Goal: Find specific page/section: Find specific page/section

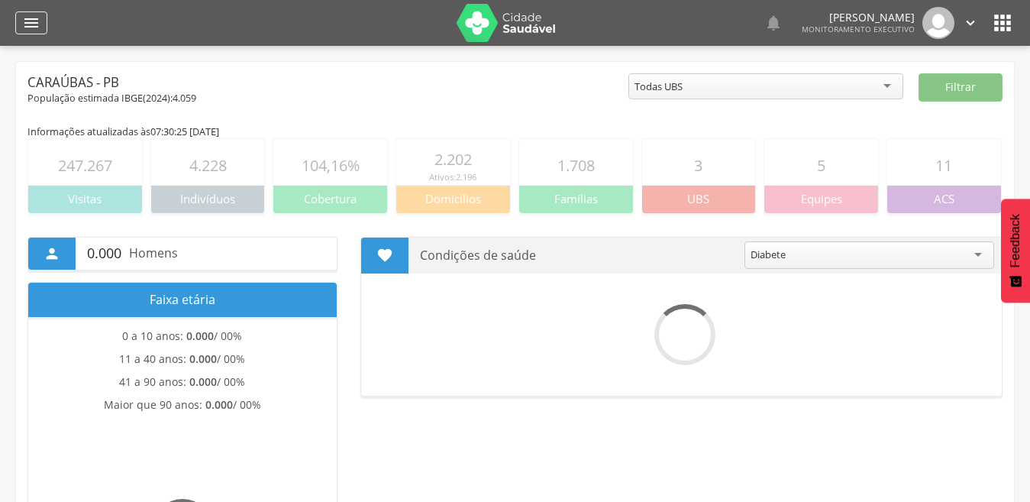
drag, startPoint x: 0, startPoint y: 0, endPoint x: 28, endPoint y: 14, distance: 31.4
click at [28, 14] on icon "" at bounding box center [31, 23] width 18 height 18
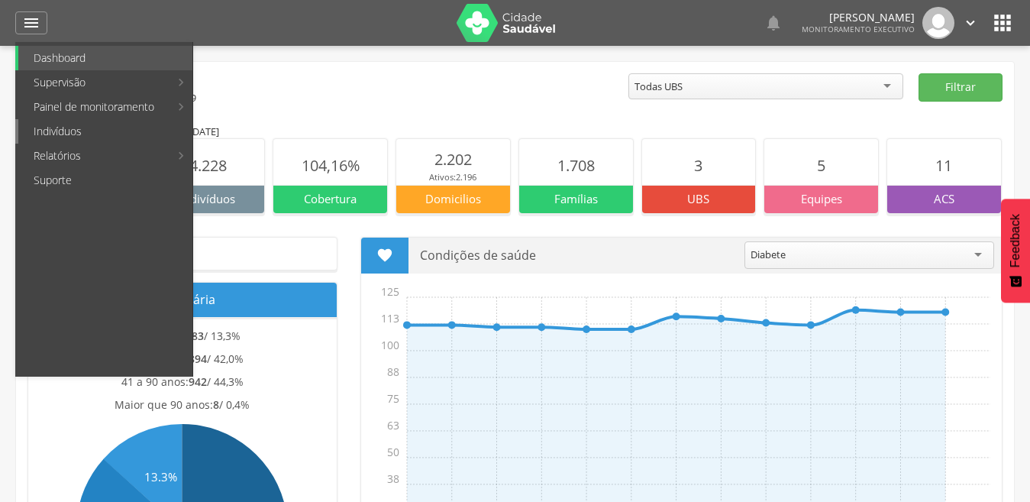
click at [63, 127] on link "Indivíduos" at bounding box center [105, 131] width 174 height 24
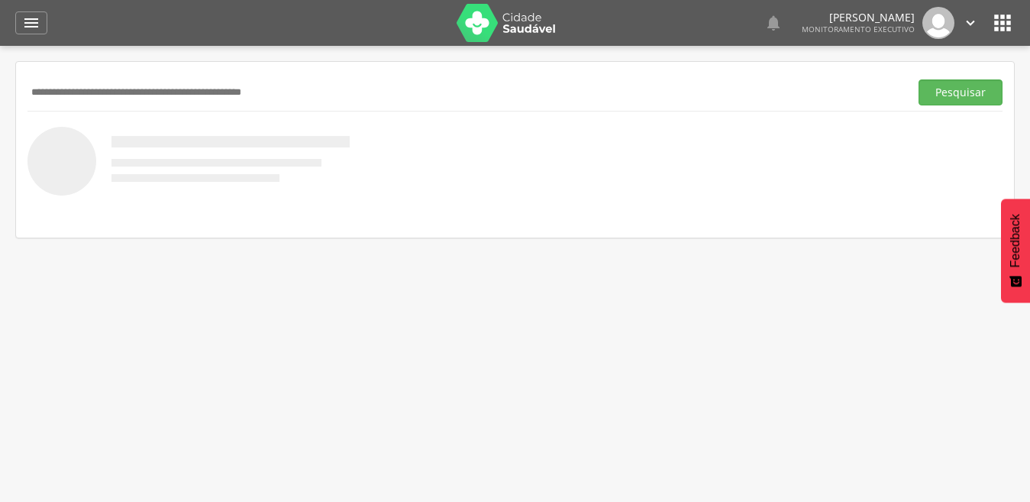
click at [96, 92] on input "text" at bounding box center [465, 92] width 876 height 26
type input "**********"
click at [919, 79] on button "Pesquisar" at bounding box center [961, 92] width 84 height 26
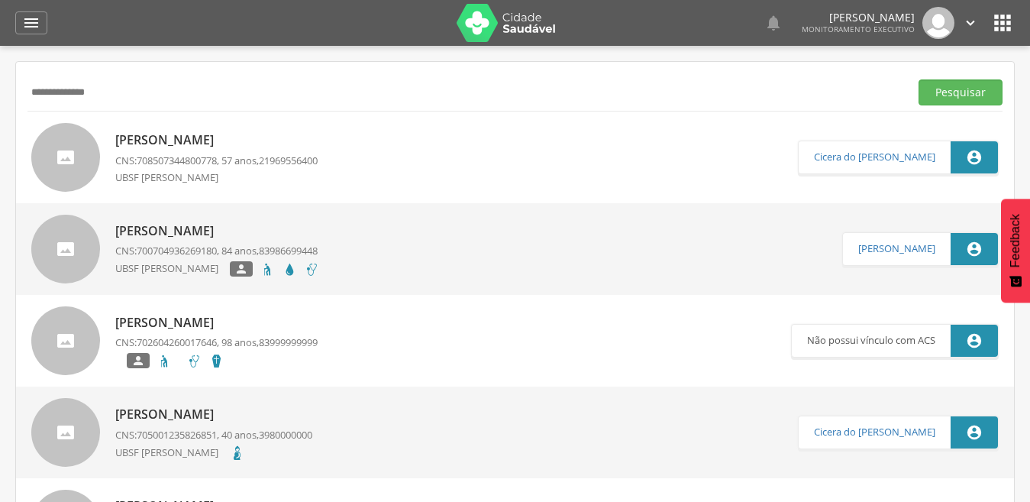
click at [201, 138] on p "[PERSON_NAME]" at bounding box center [216, 140] width 202 height 18
type input "**********"
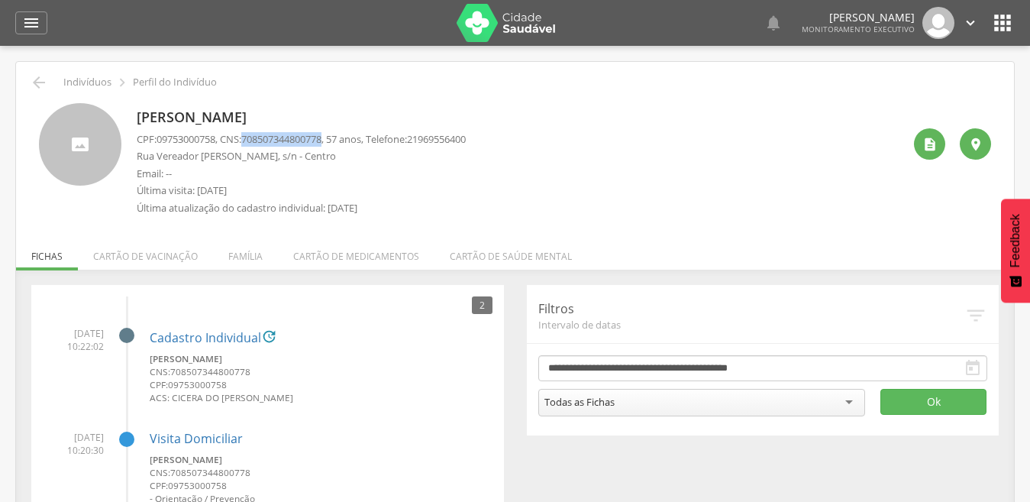
drag, startPoint x: 254, startPoint y: 139, endPoint x: 334, endPoint y: 141, distance: 81.0
click at [321, 141] on span "708507344800778" at bounding box center [281, 139] width 80 height 14
copy span "708507344800778"
